Goal: Use online tool/utility: Utilize a website feature to perform a specific function

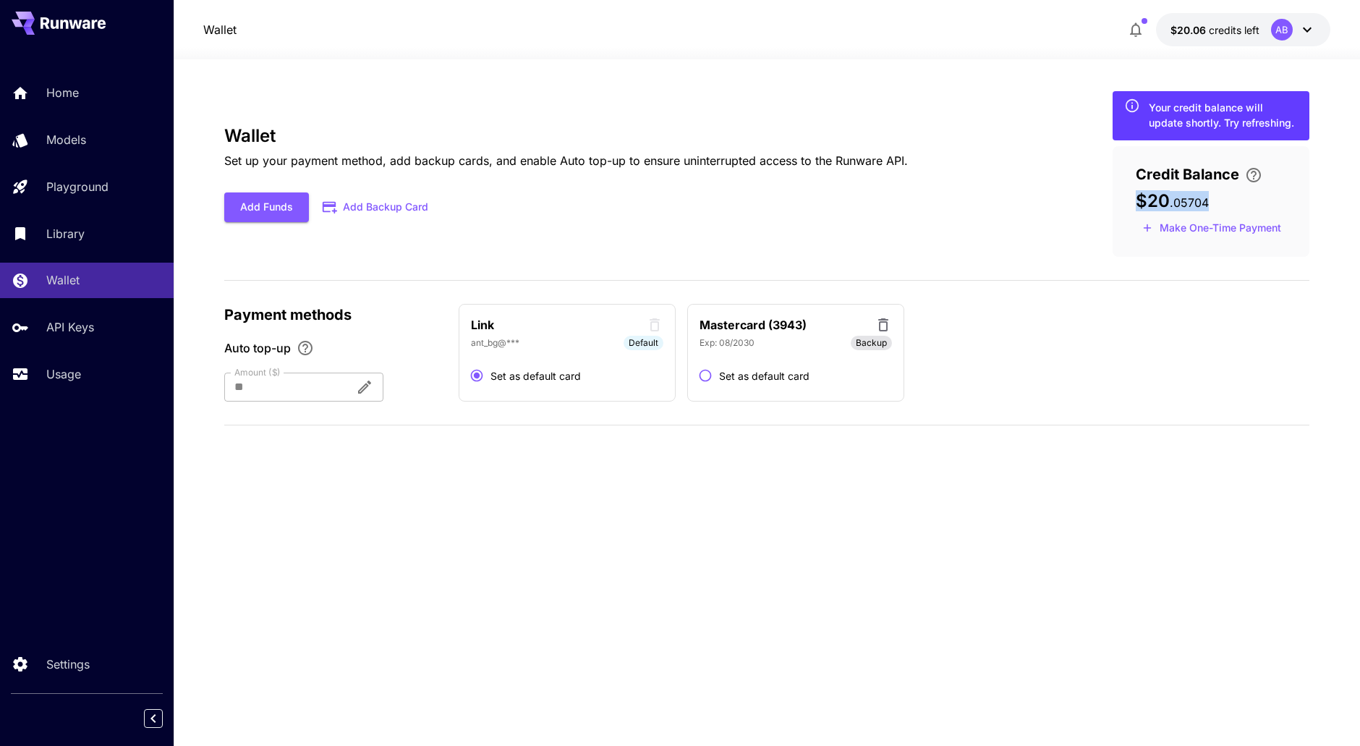
drag, startPoint x: 1136, startPoint y: 202, endPoint x: 1214, endPoint y: 204, distance: 78.1
click at [1214, 204] on div "$20 . 05704" at bounding box center [1210, 201] width 150 height 20
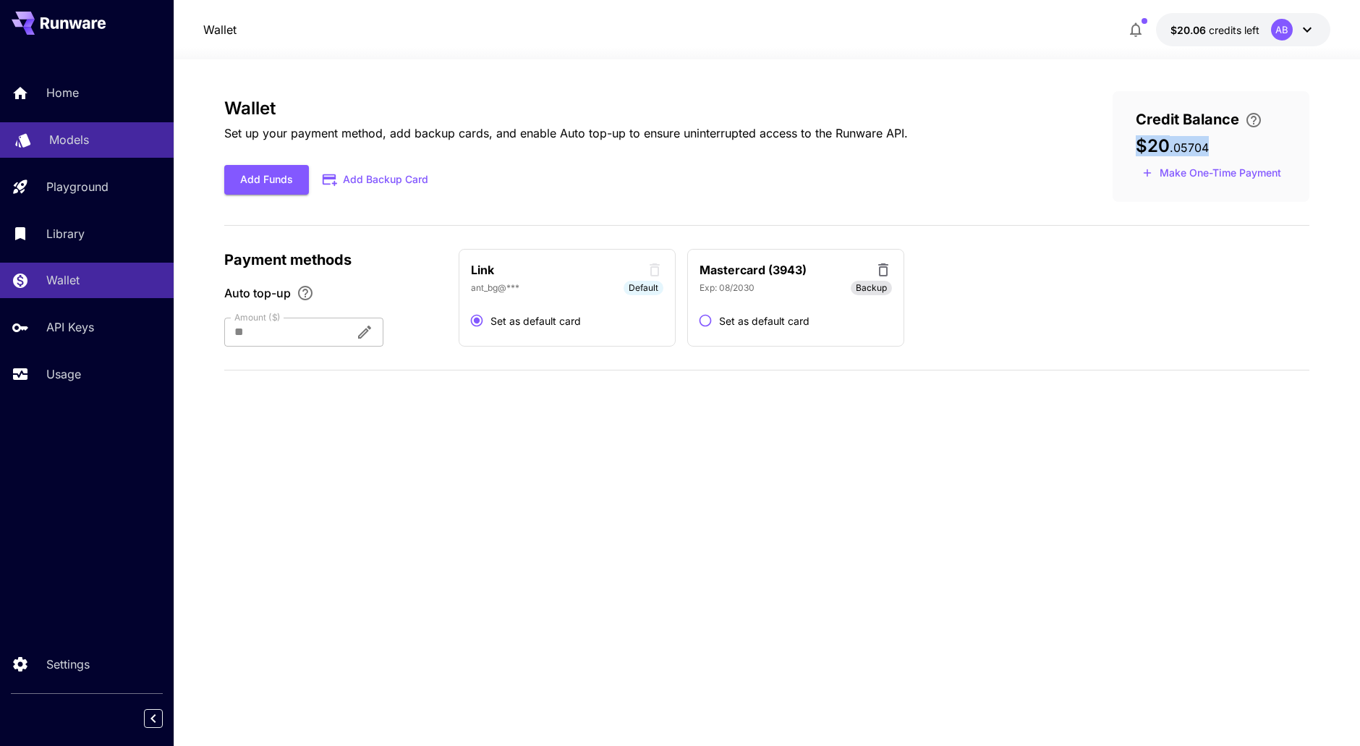
click at [73, 144] on p "Models" at bounding box center [69, 139] width 40 height 17
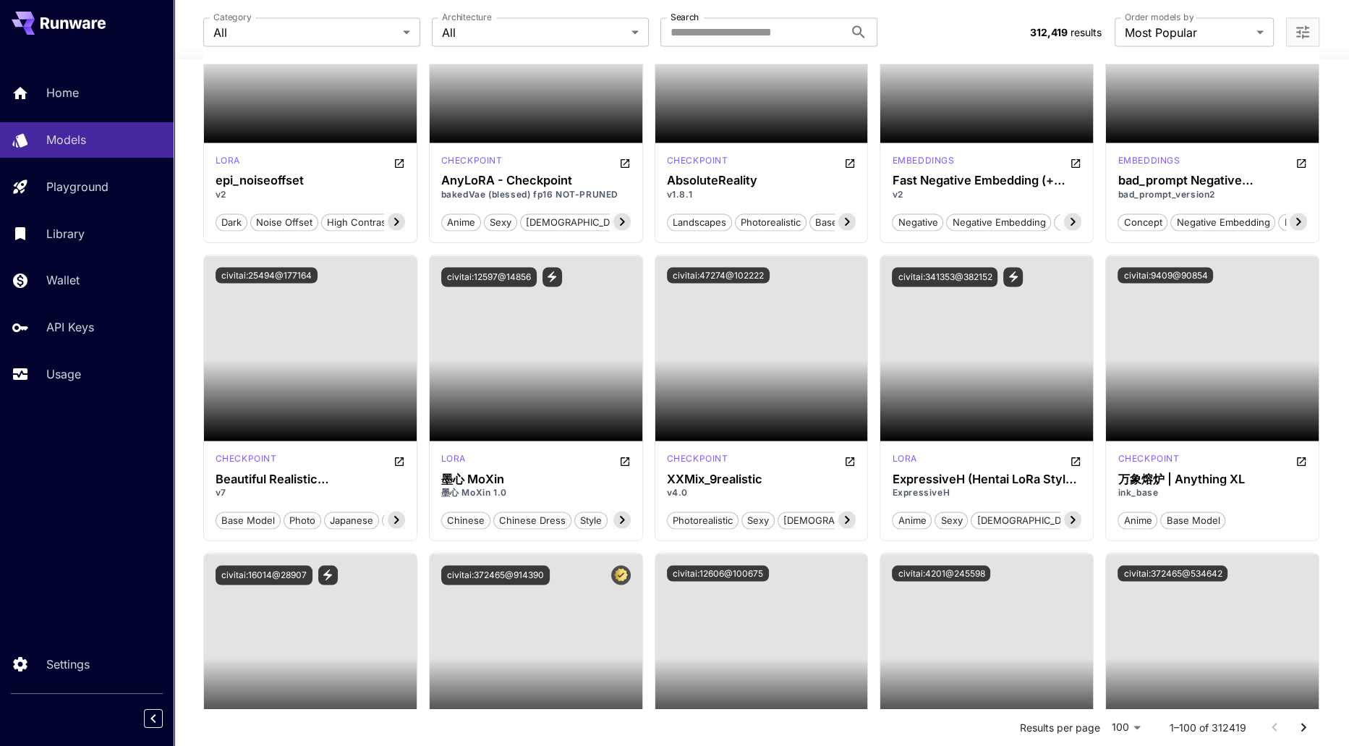
scroll to position [3472, 0]
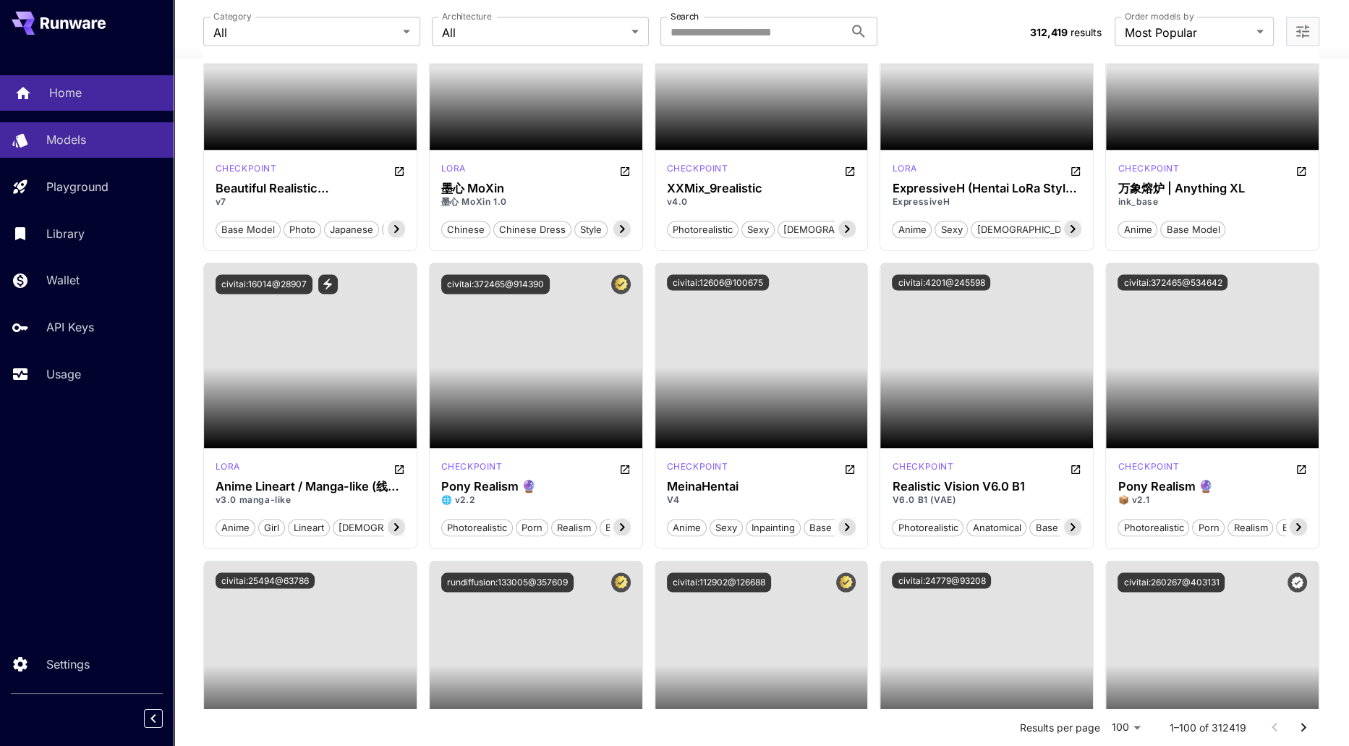
click at [44, 95] on link "Home" at bounding box center [87, 92] width 174 height 35
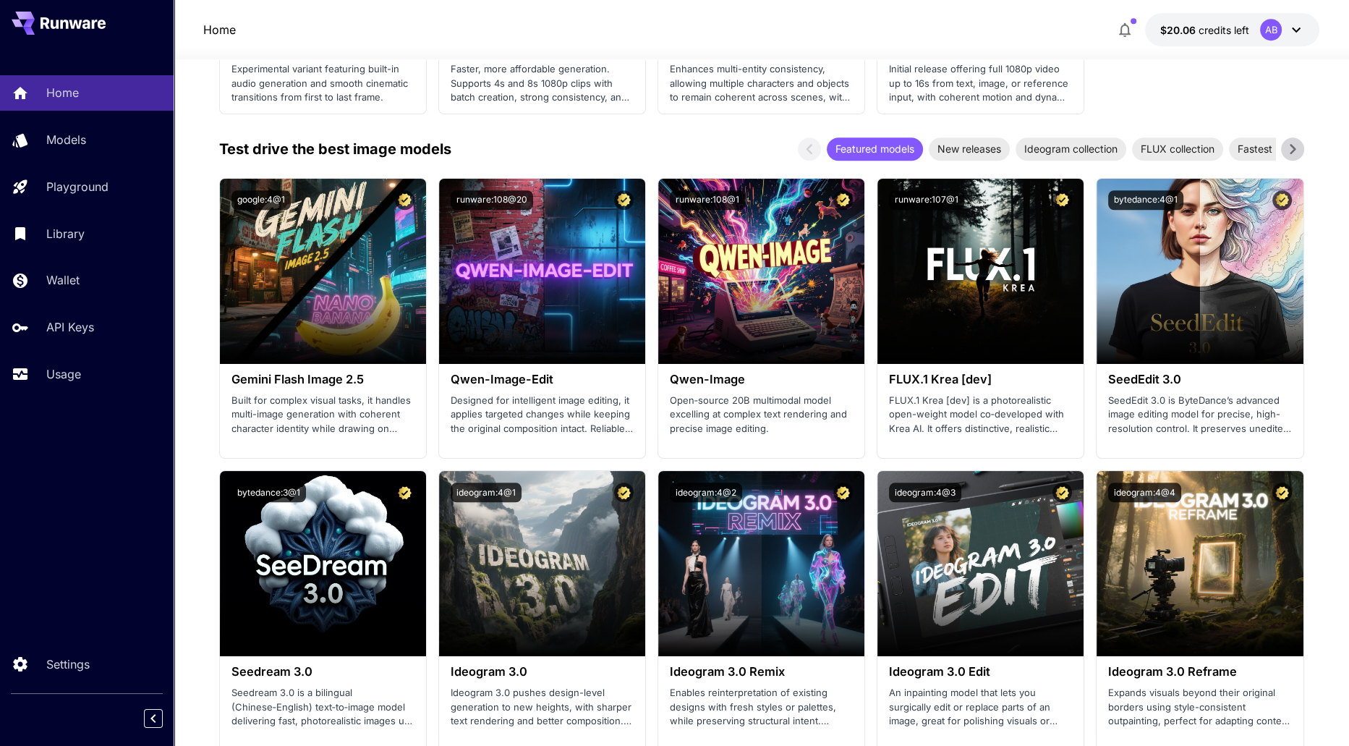
scroll to position [1519, 0]
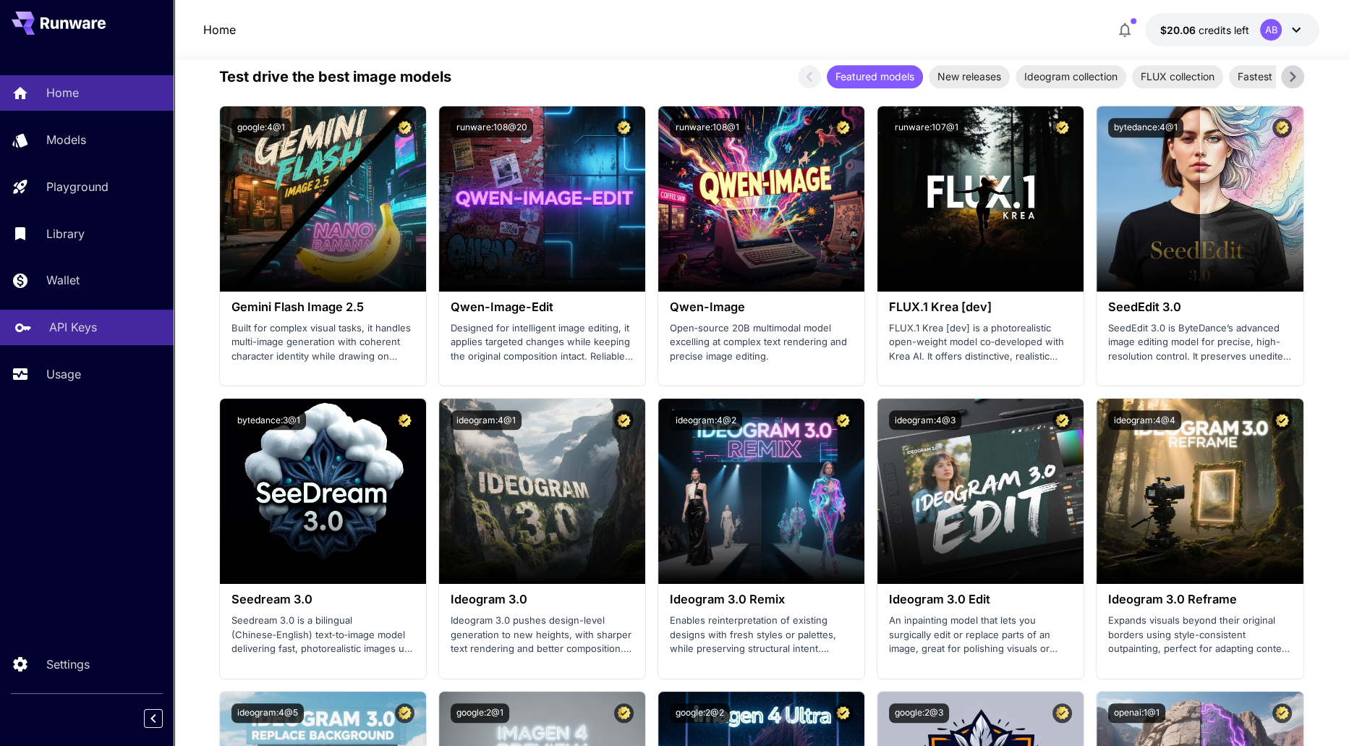
click at [76, 332] on p "API Keys" at bounding box center [73, 326] width 48 height 17
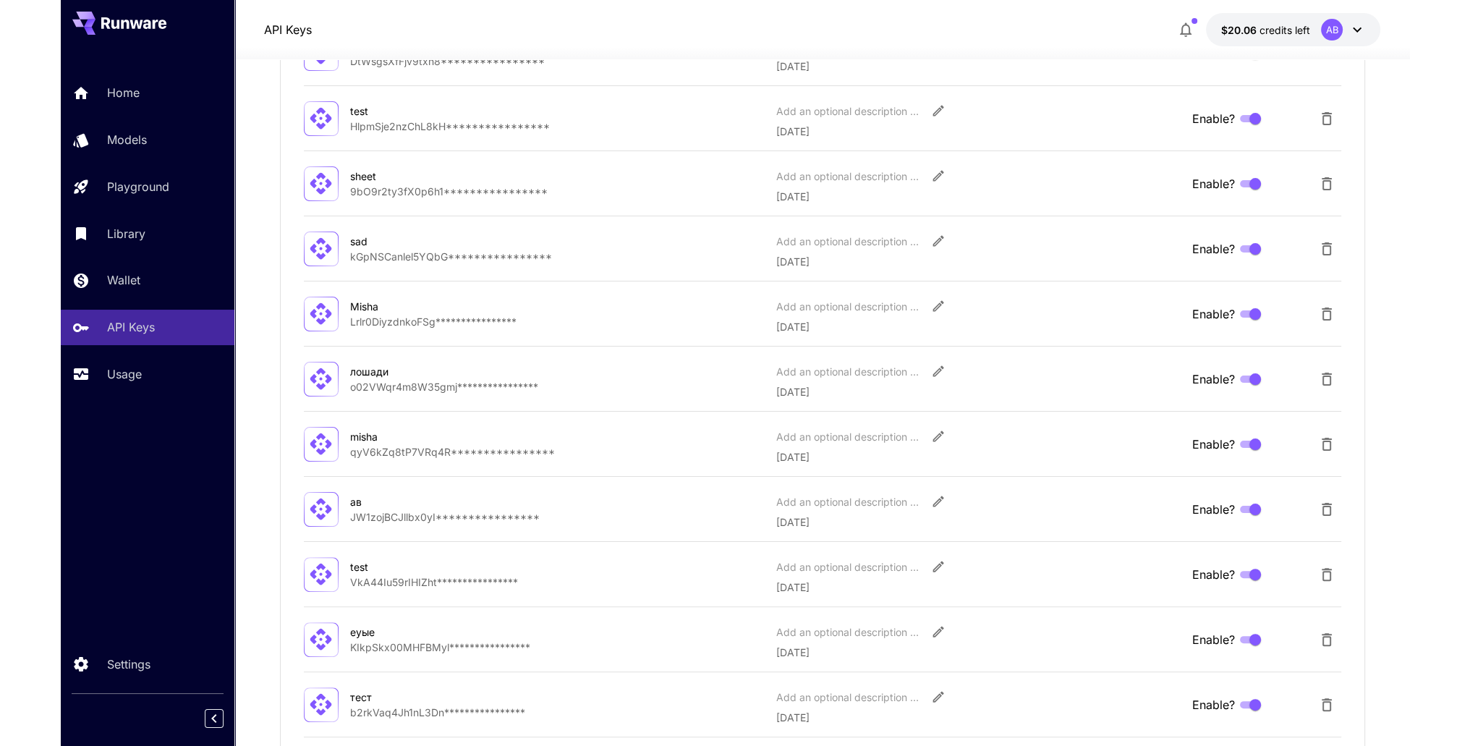
scroll to position [540, 0]
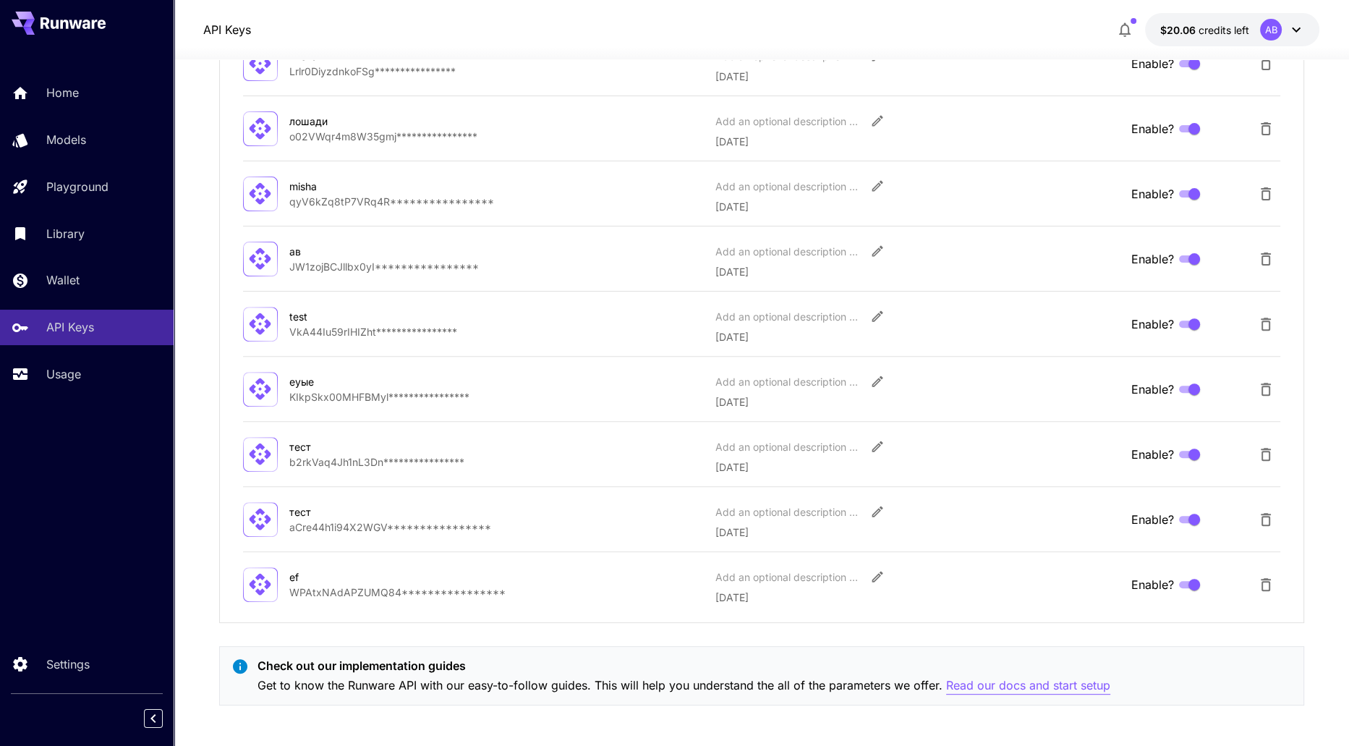
click at [1027, 685] on p "Read our docs and start setup" at bounding box center [1028, 685] width 164 height 18
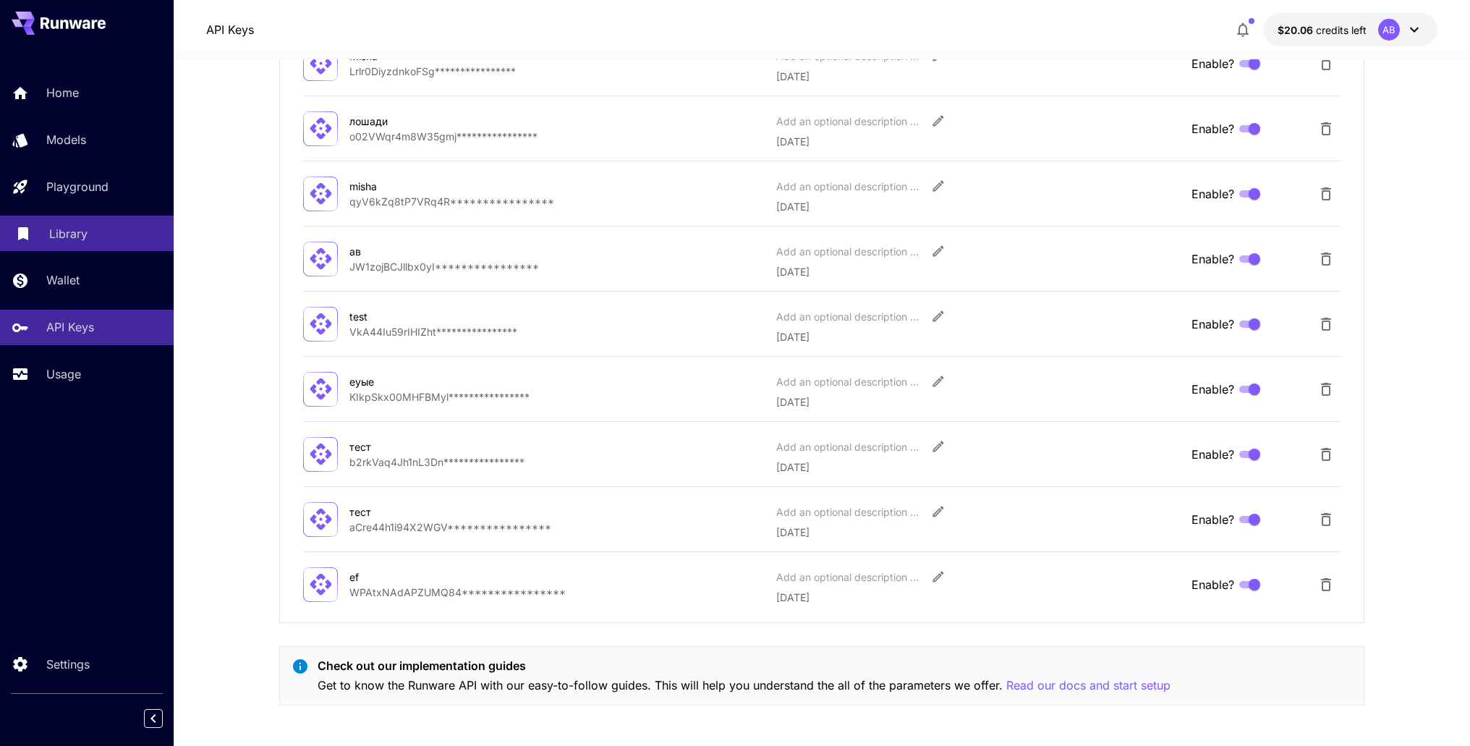
click at [64, 231] on p "Library" at bounding box center [68, 233] width 38 height 17
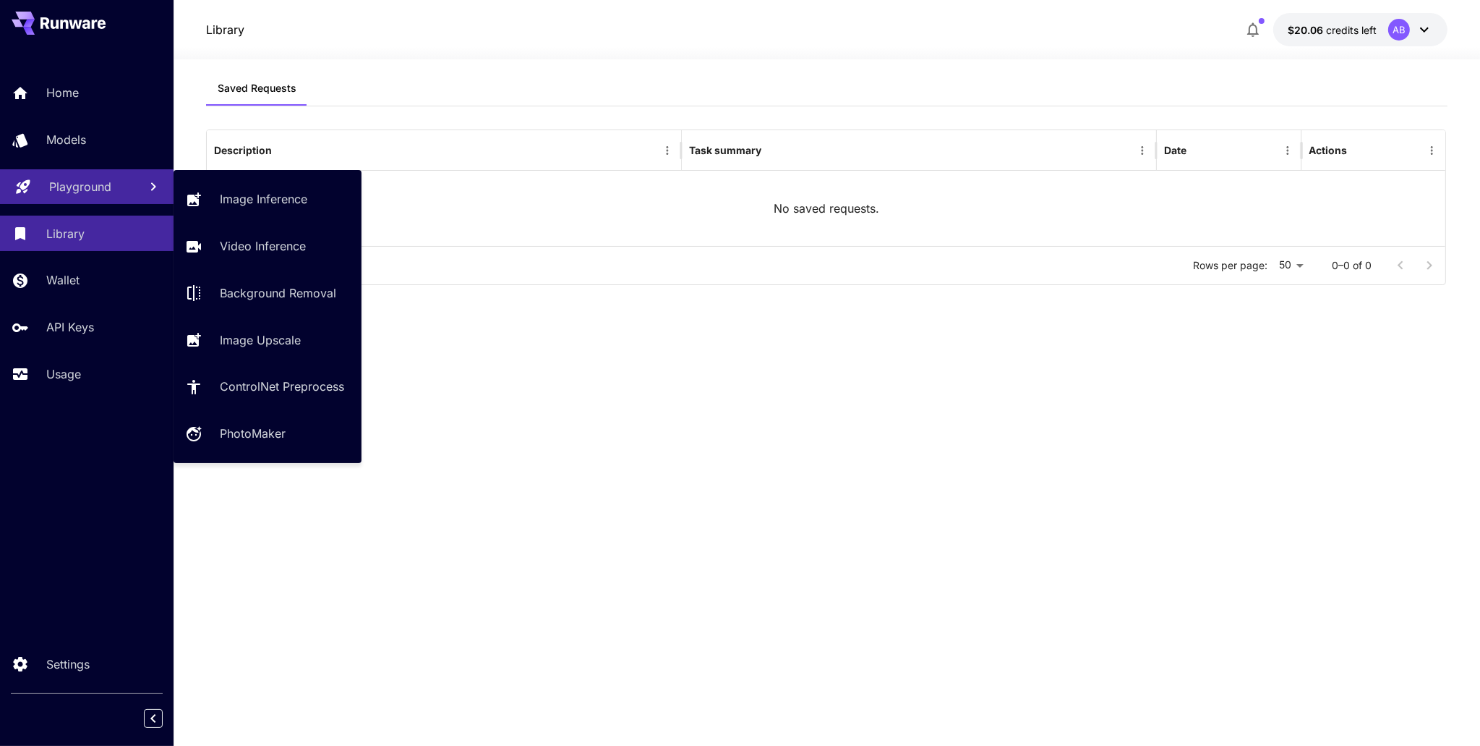
click at [78, 187] on p "Playground" at bounding box center [80, 186] width 62 height 17
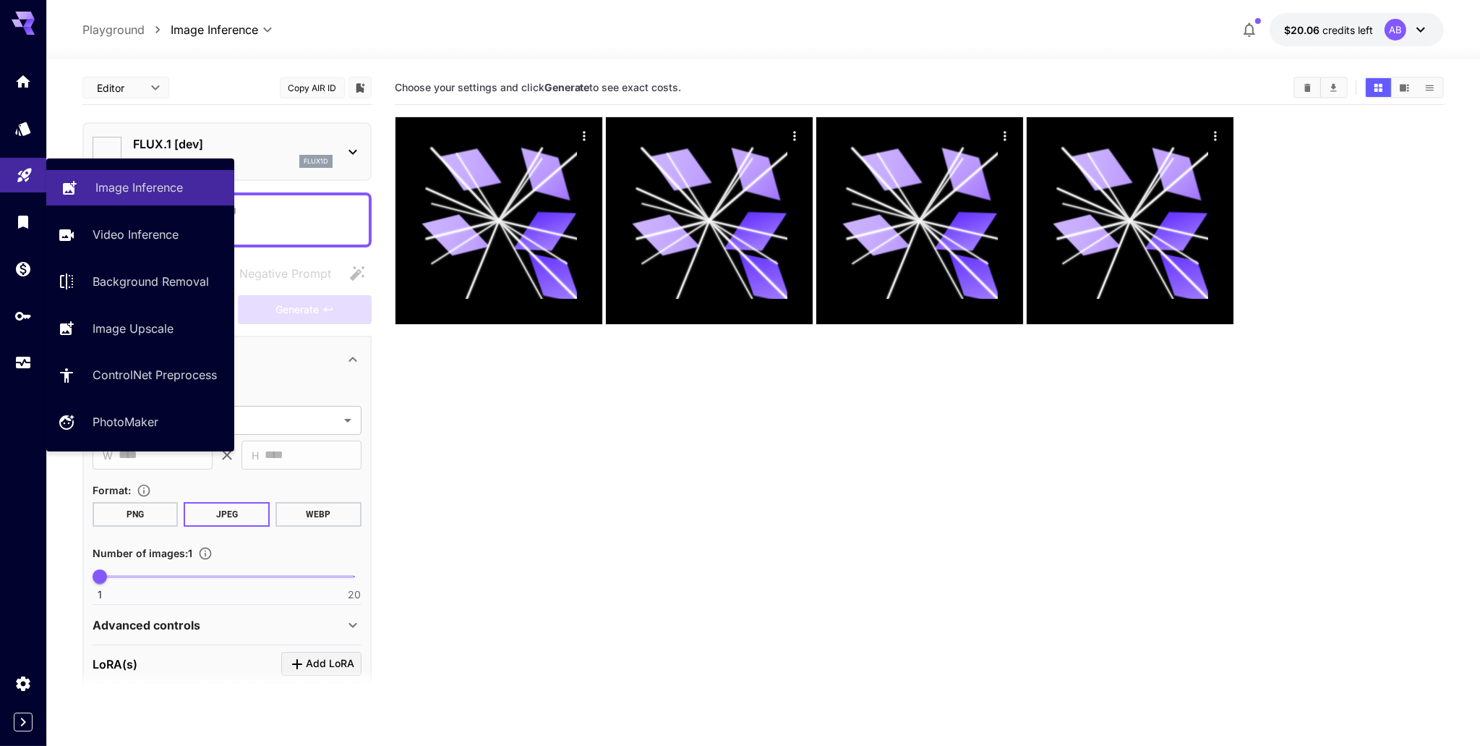
type input "**********"
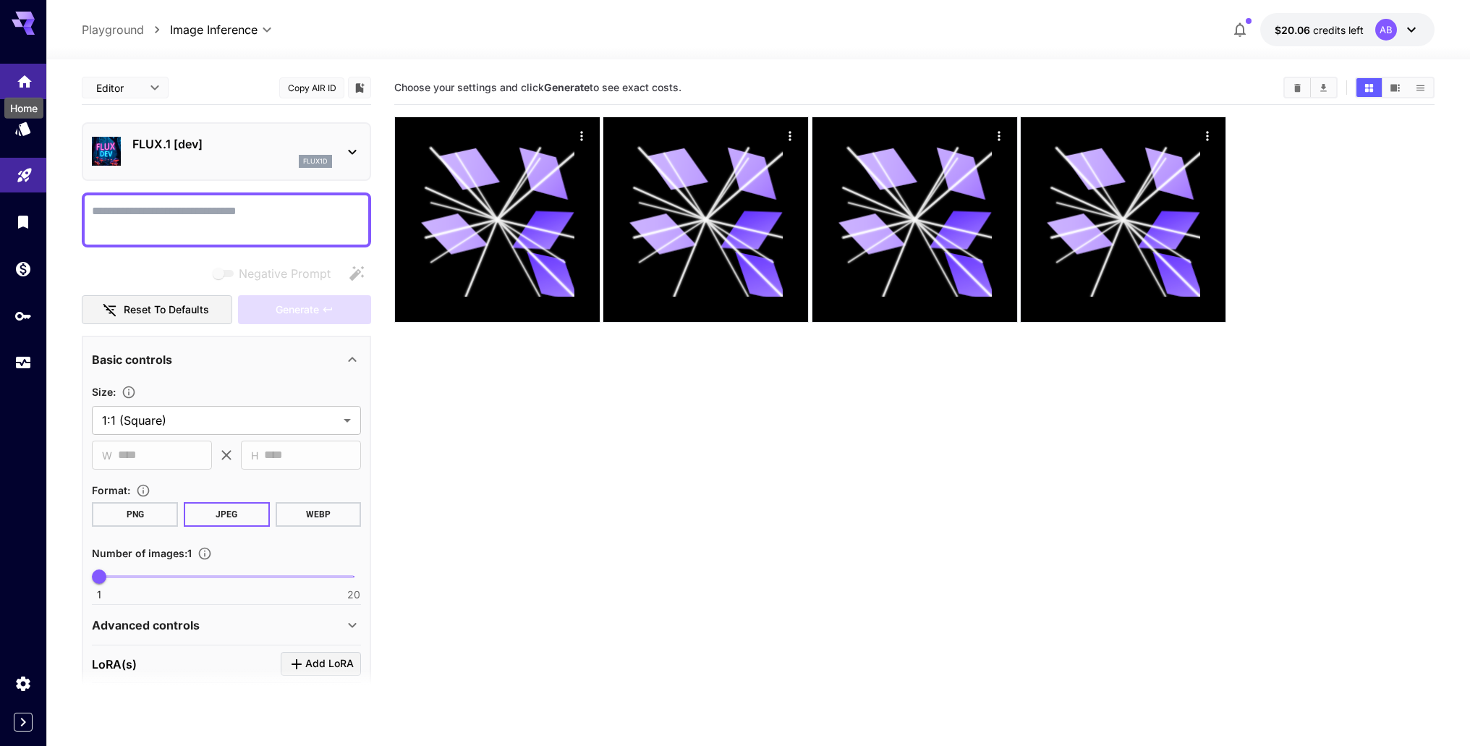
click at [23, 85] on icon "Home" at bounding box center [24, 77] width 17 height 17
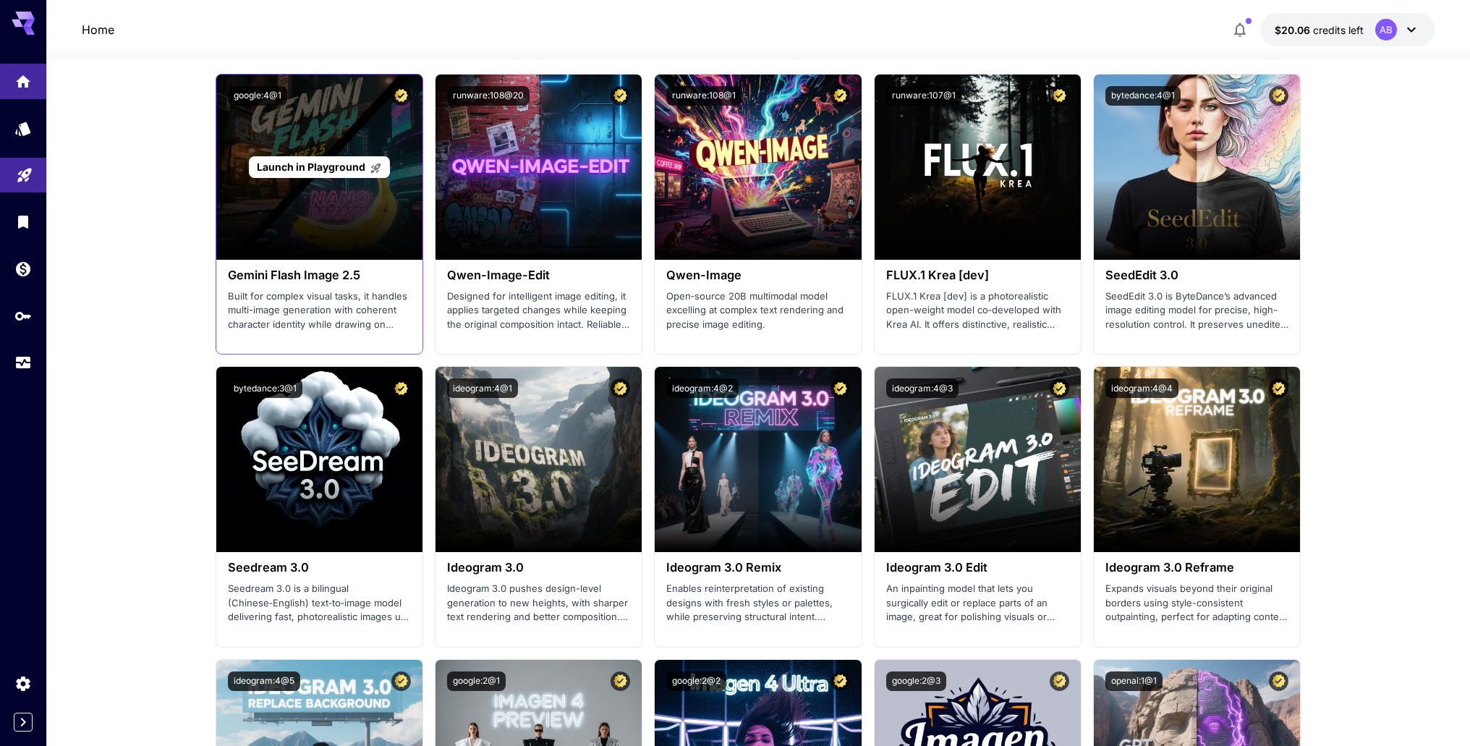
scroll to position [1374, 0]
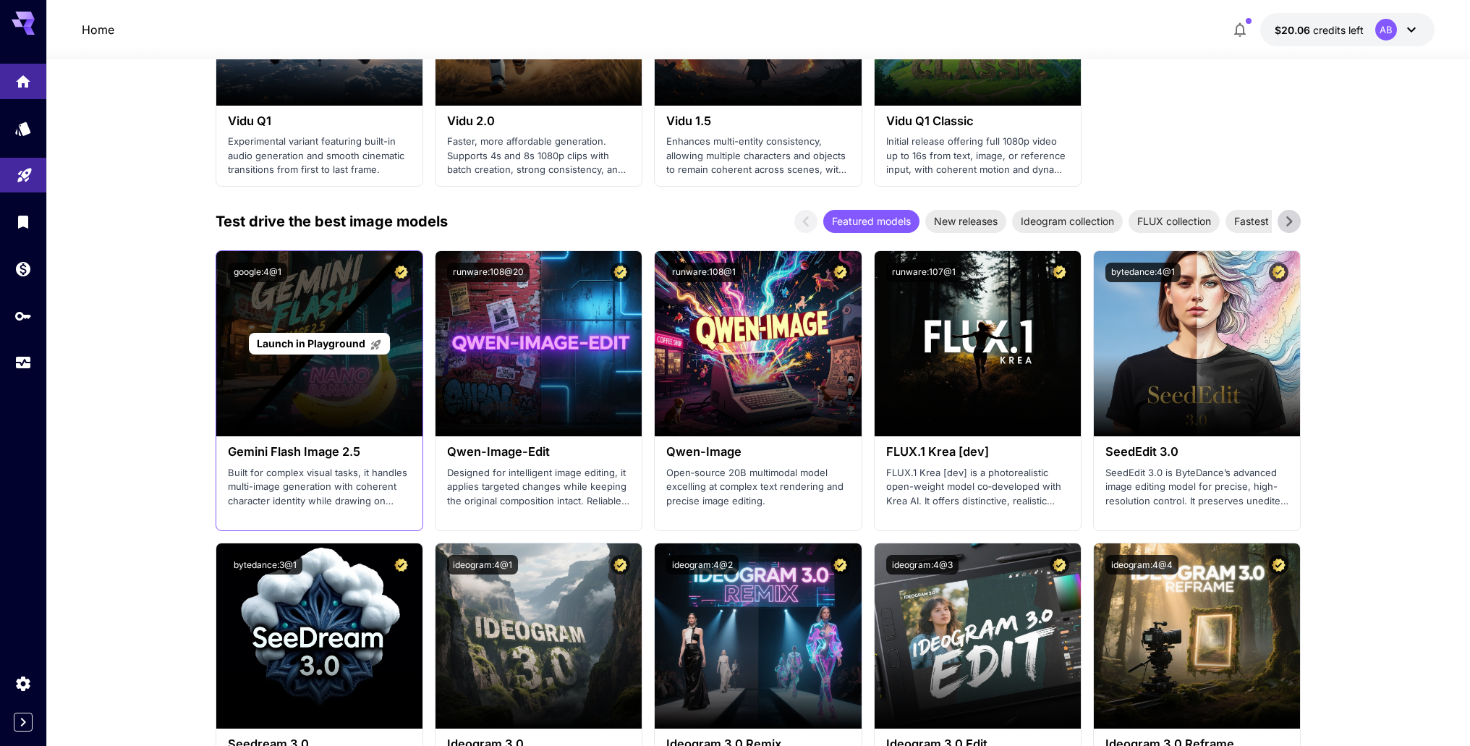
click at [346, 293] on div "Launch in Playground" at bounding box center [319, 343] width 206 height 185
click at [327, 339] on span "Launch in Playground" at bounding box center [311, 343] width 108 height 12
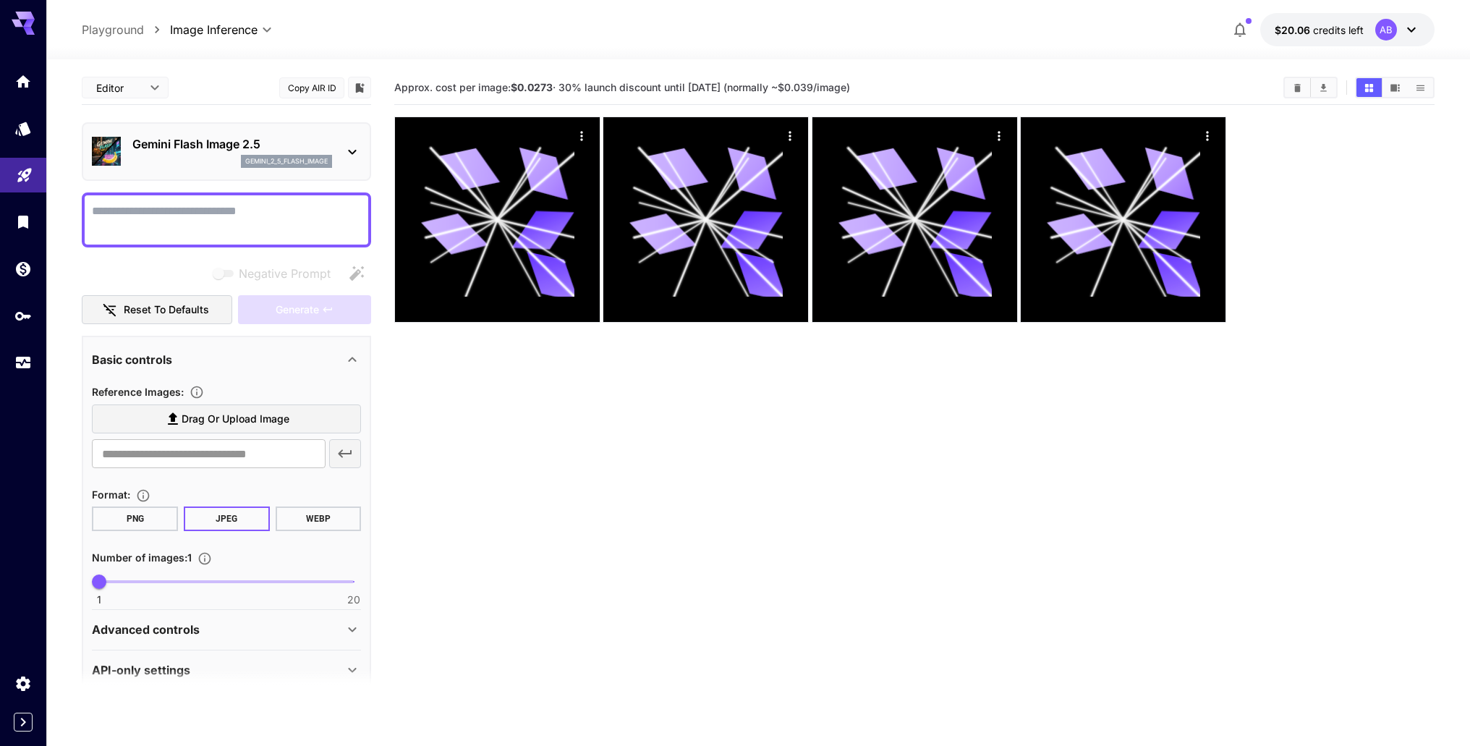
click at [232, 418] on span "Drag or upload image" at bounding box center [236, 419] width 108 height 18
click at [0, 0] on input "Drag or upload image" at bounding box center [0, 0] width 0 height 0
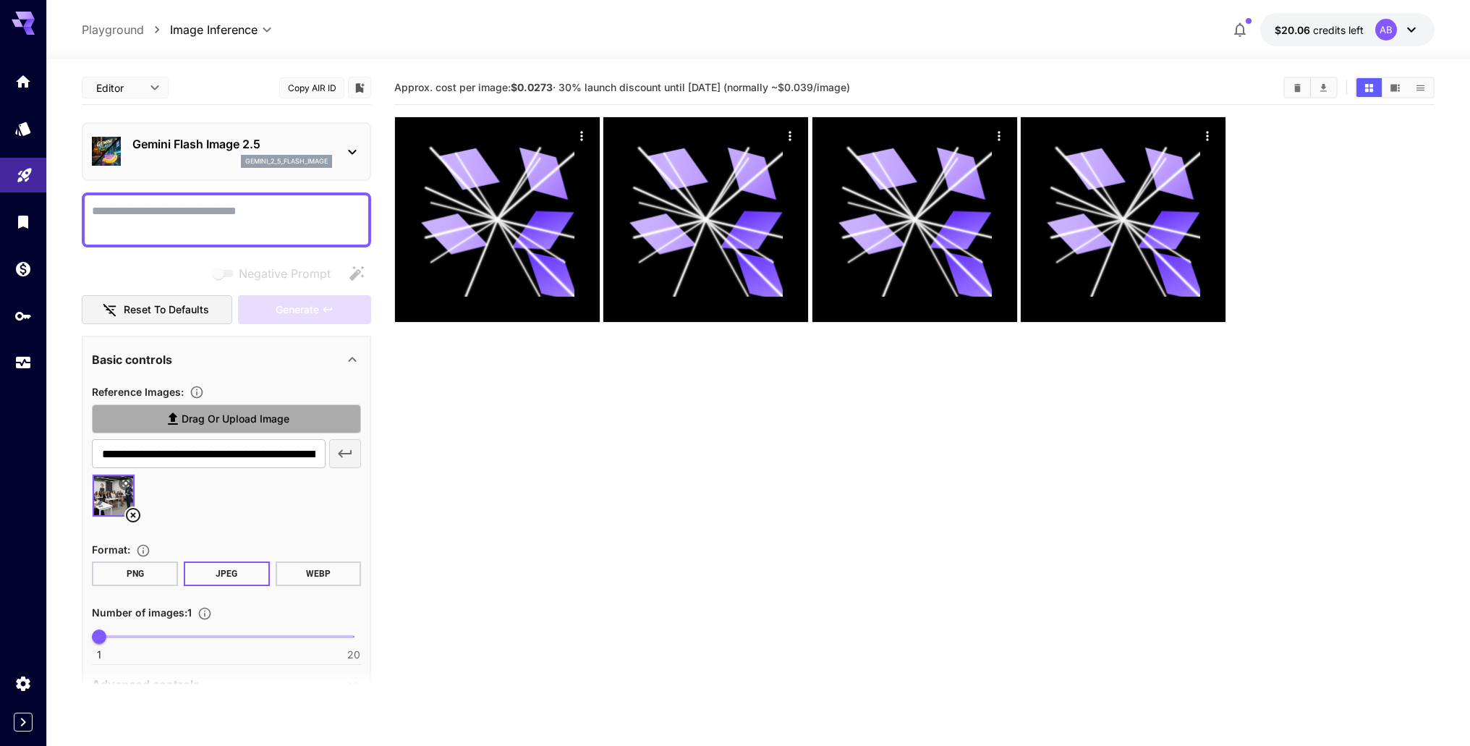
click at [246, 420] on span "Drag or upload image" at bounding box center [236, 419] width 108 height 18
click at [0, 0] on input "Drag or upload image" at bounding box center [0, 0] width 0 height 0
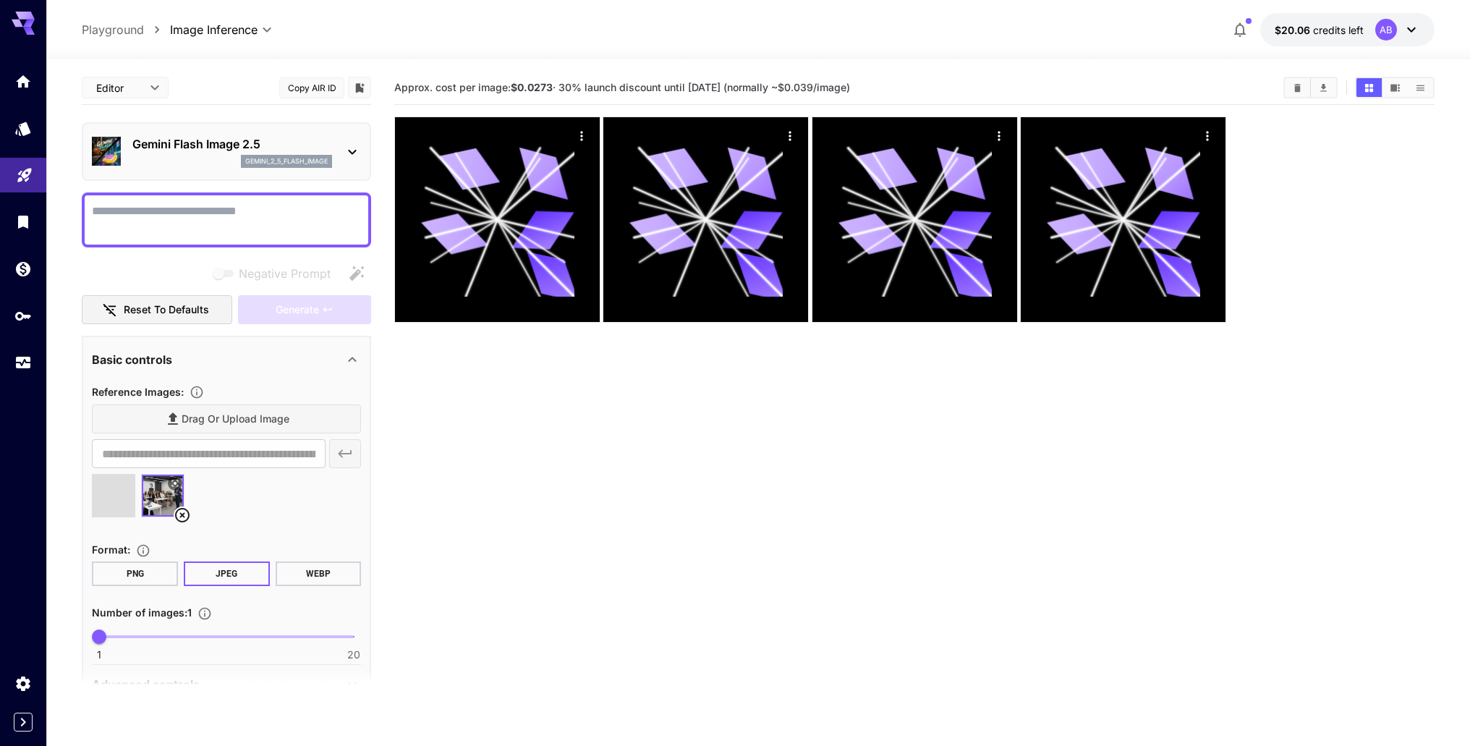
type input "**********"
click at [194, 215] on textarea "Negative Prompt" at bounding box center [226, 220] width 269 height 35
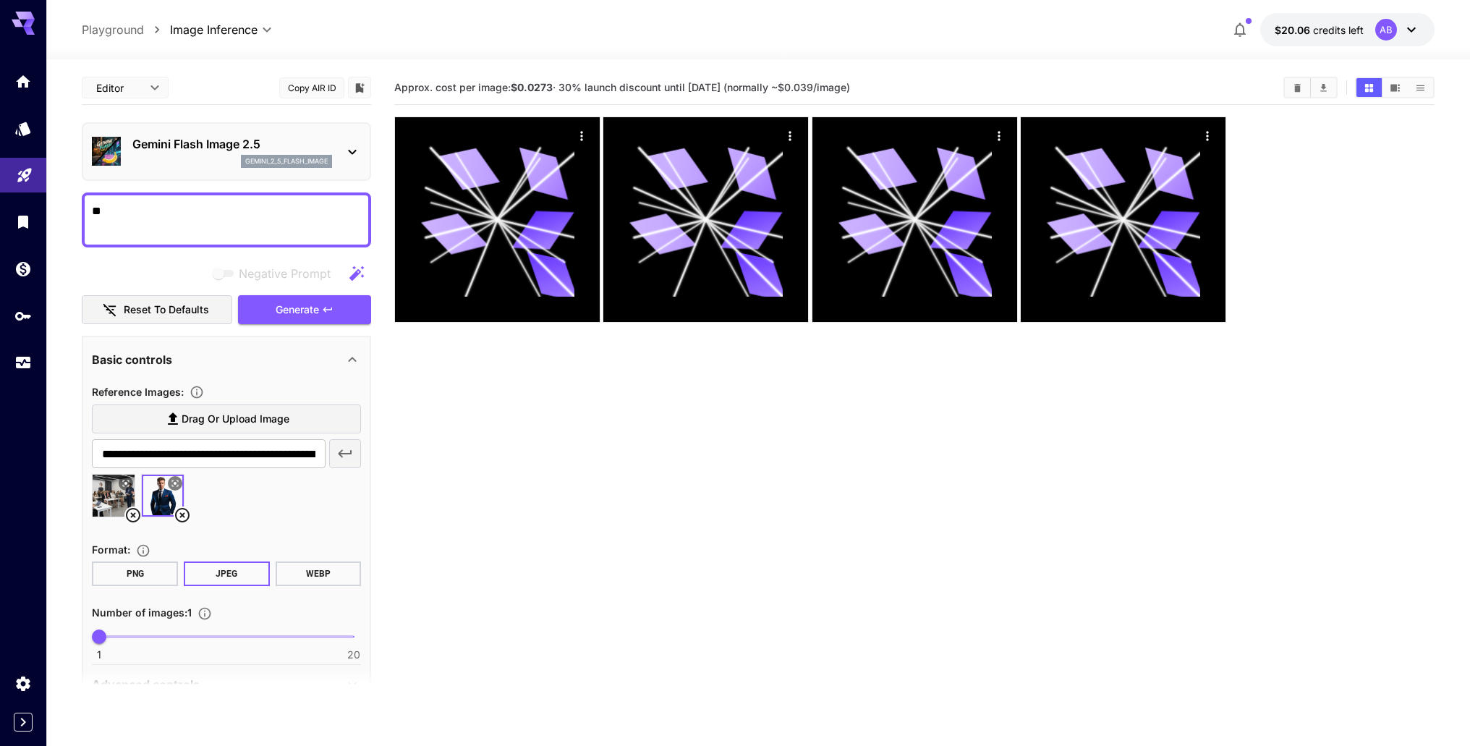
type textarea "*"
type textarea "**********"
click at [308, 309] on span "Generate" at bounding box center [297, 310] width 43 height 18
